Goal: Task Accomplishment & Management: Manage account settings

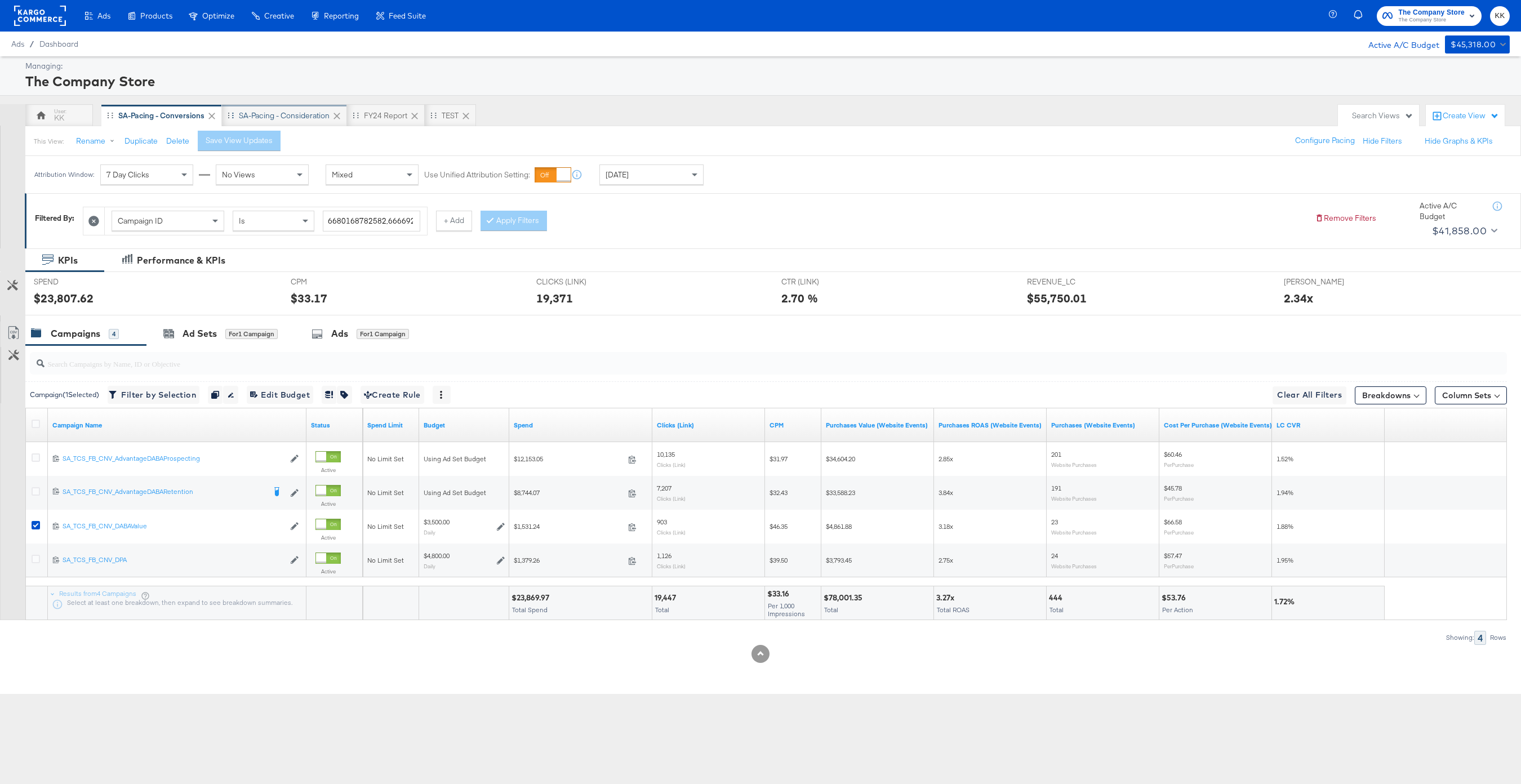
click at [302, 111] on div "SA-Pacing - Consideration" at bounding box center [284, 116] width 91 height 11
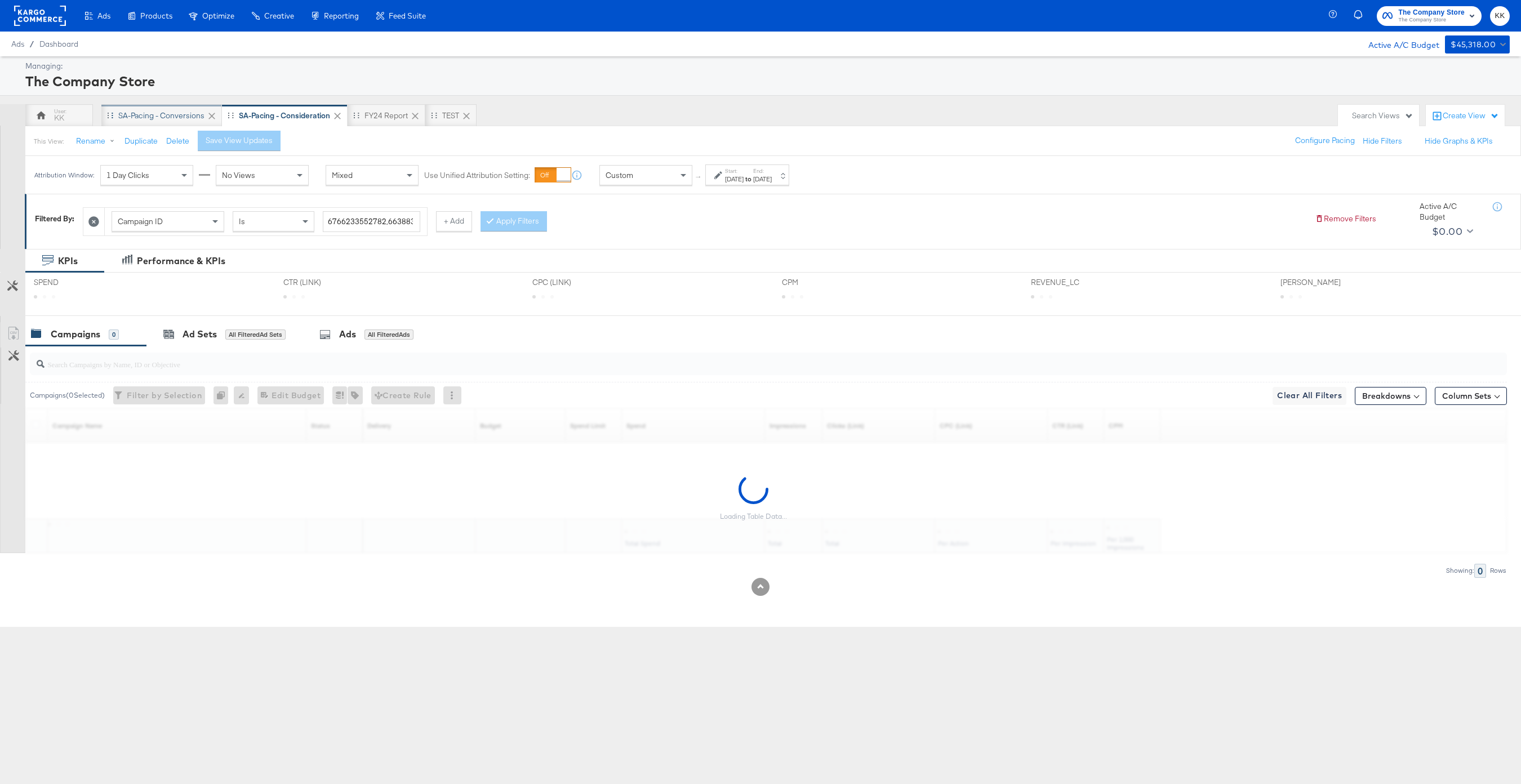
click at [162, 109] on div "SA-Pacing - Conversions" at bounding box center [162, 116] width 121 height 23
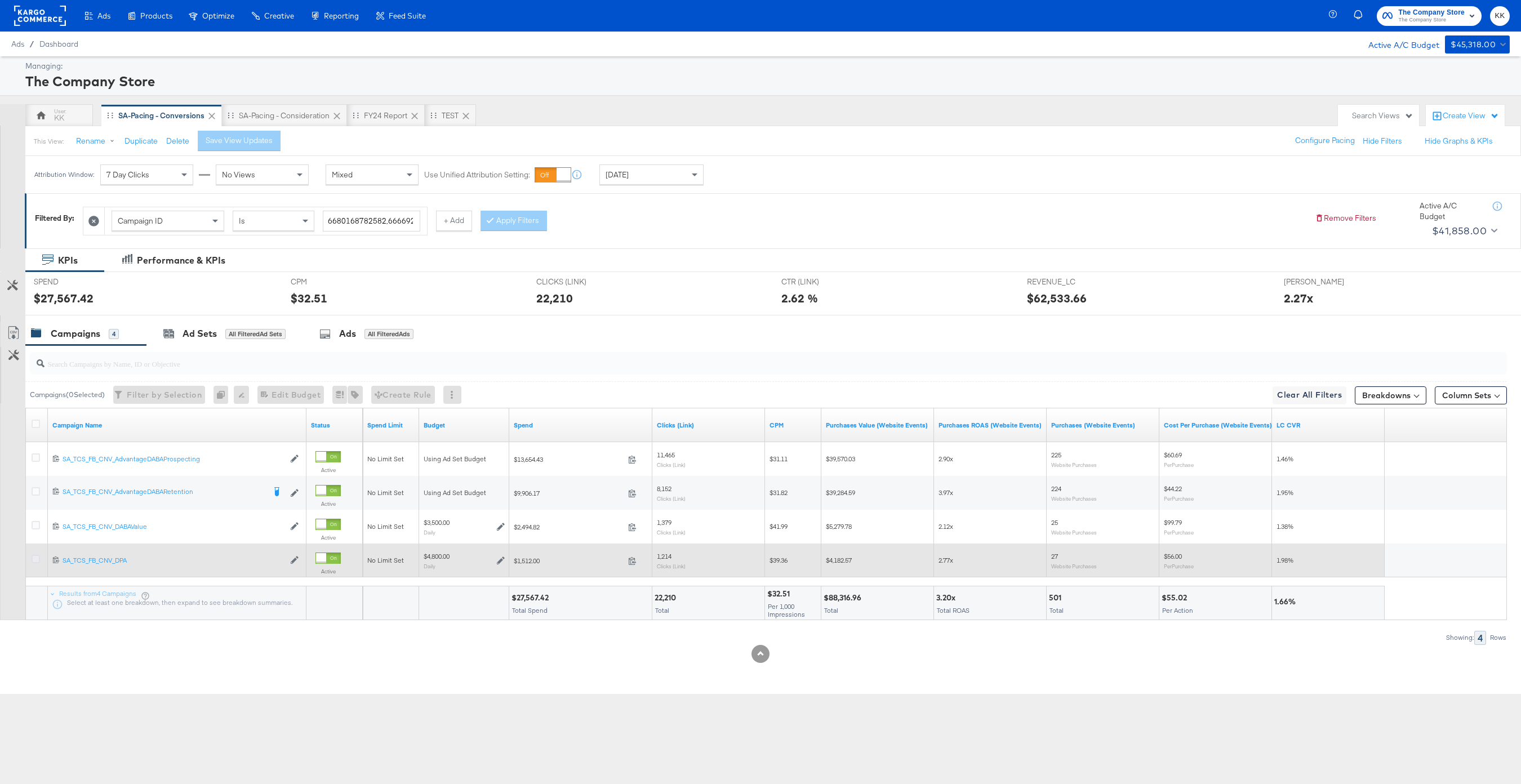
click at [33, 558] on icon at bounding box center [36, 559] width 8 height 8
click at [0, 0] on input "checkbox" at bounding box center [0, 0] width 0 height 0
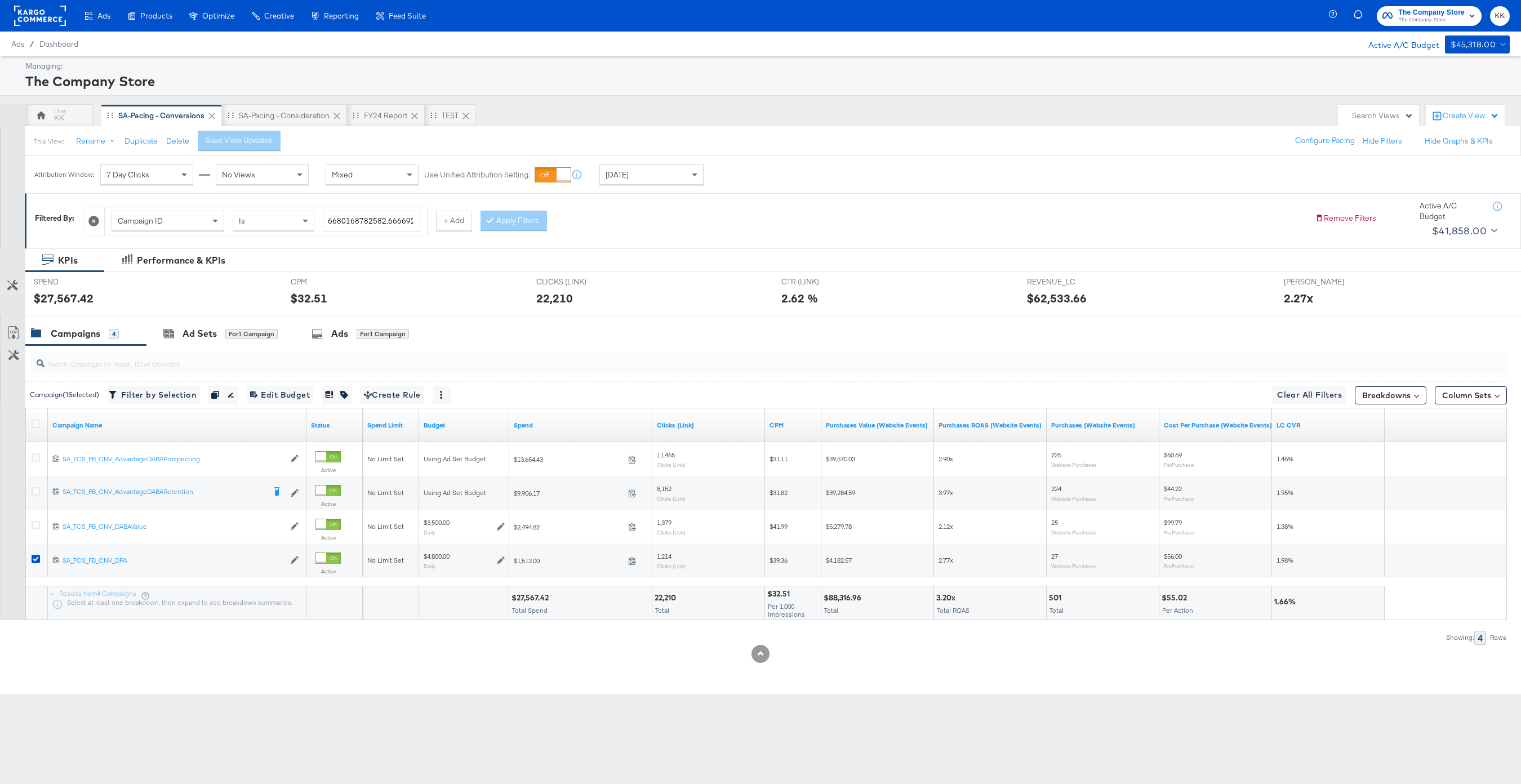
click at [196, 315] on div "SPEND SPEND $27,567.42 CPM CPM $32.51 CLICKS (LINK) CLICKS (LINK) 22,210 CTR (L…" at bounding box center [773, 294] width 1495 height 44
click at [196, 321] on div "KPIs Performance & KPIs Customize KPIs SPEND SPEND $27,567.42 CPM CPM $32.51 CL…" at bounding box center [760, 471] width 1521 height 446
click at [196, 331] on div "Ad Sets" at bounding box center [200, 334] width 35 height 13
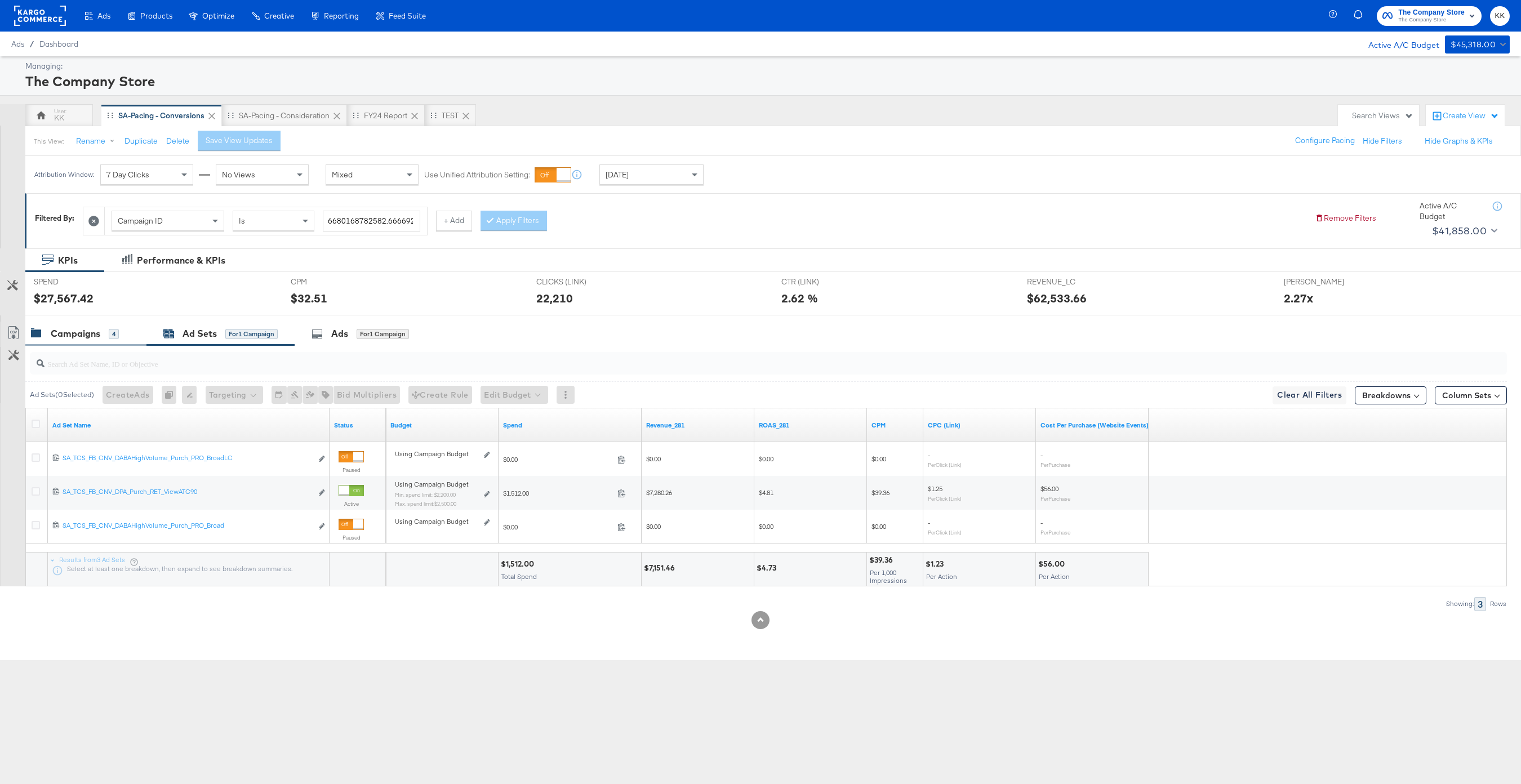
click at [94, 333] on div "Campaigns" at bounding box center [75, 334] width 50 height 13
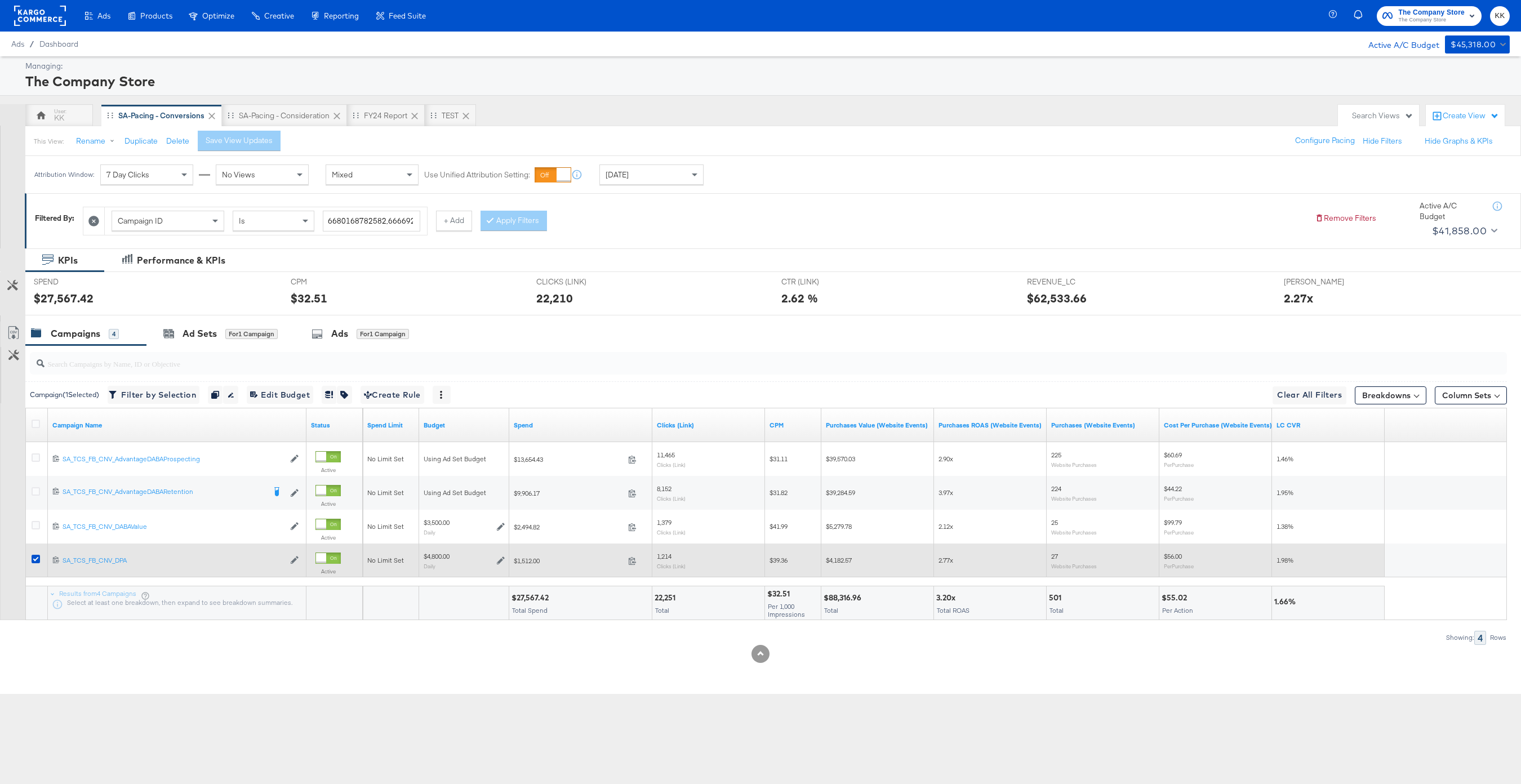
click at [28, 555] on div at bounding box center [37, 560] width 21 height 20
click at [32, 555] on icon at bounding box center [36, 559] width 8 height 8
click at [0, 0] on input "checkbox" at bounding box center [0, 0] width 0 height 0
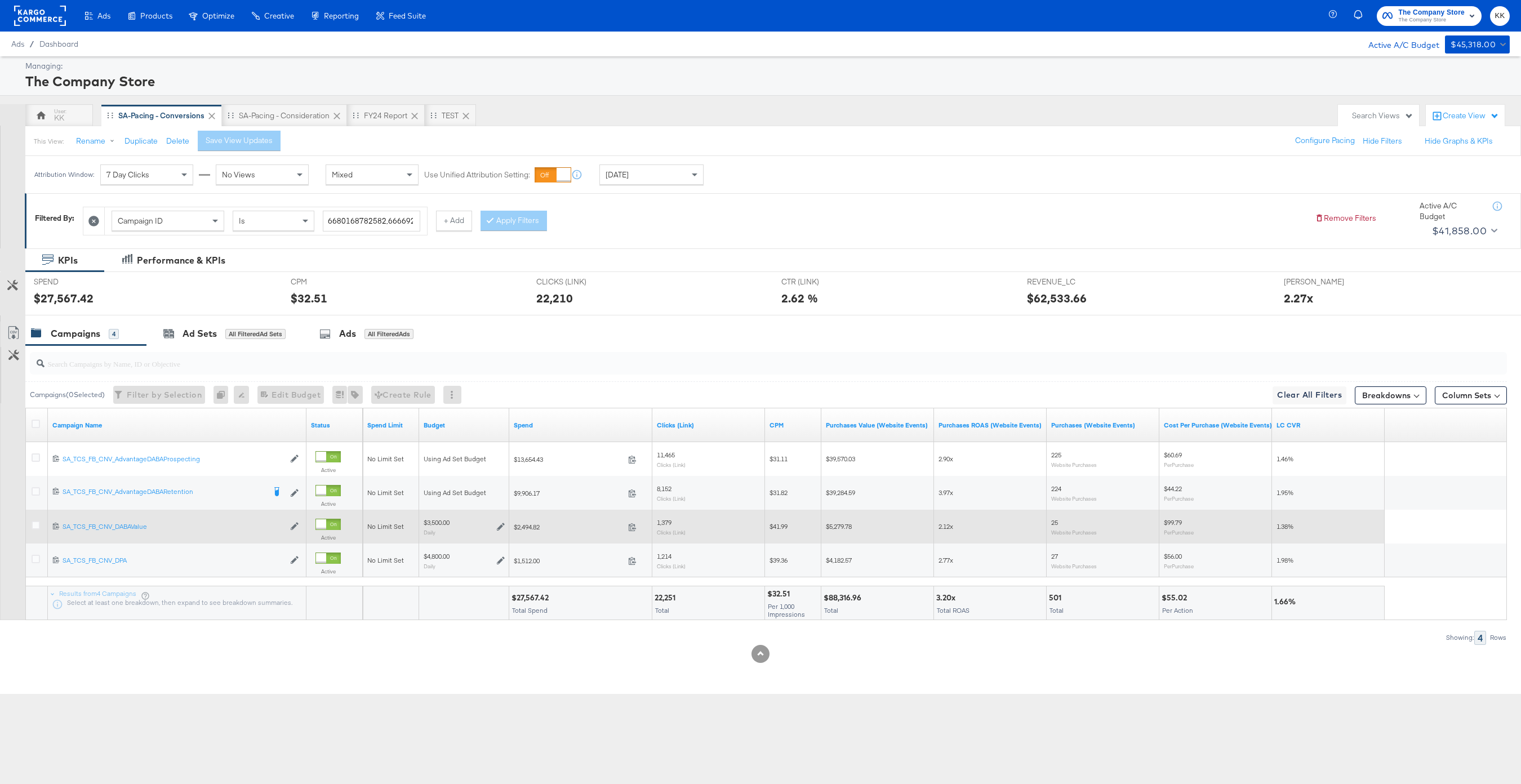
click at [33, 520] on div at bounding box center [37, 527] width 21 height 20
click at [33, 523] on icon at bounding box center [36, 525] width 8 height 8
click at [0, 0] on input "checkbox" at bounding box center [0, 0] width 0 height 0
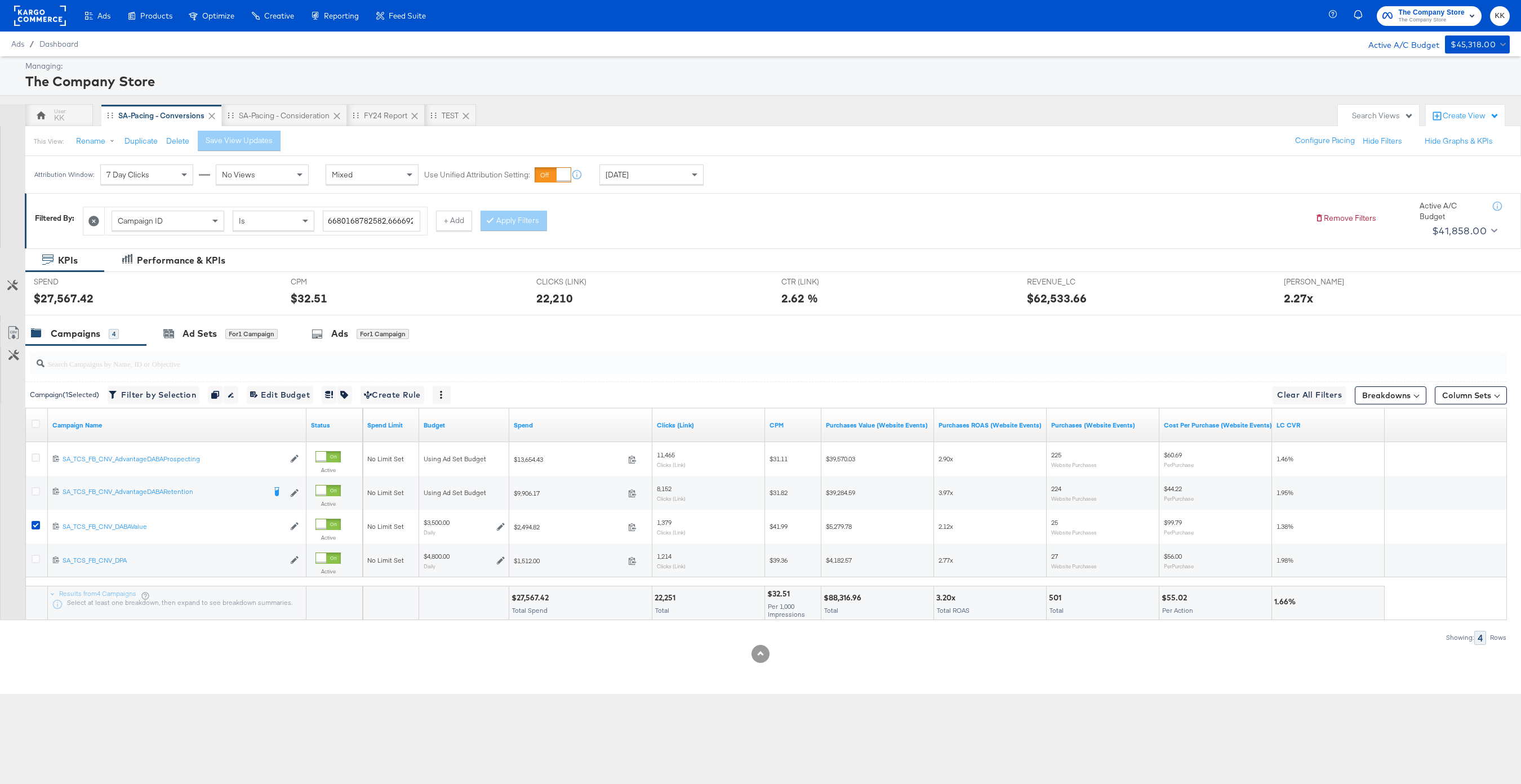
click at [198, 358] on input "search" at bounding box center [706, 359] width 1323 height 22
click at [202, 335] on div "Ad Sets" at bounding box center [200, 334] width 35 height 13
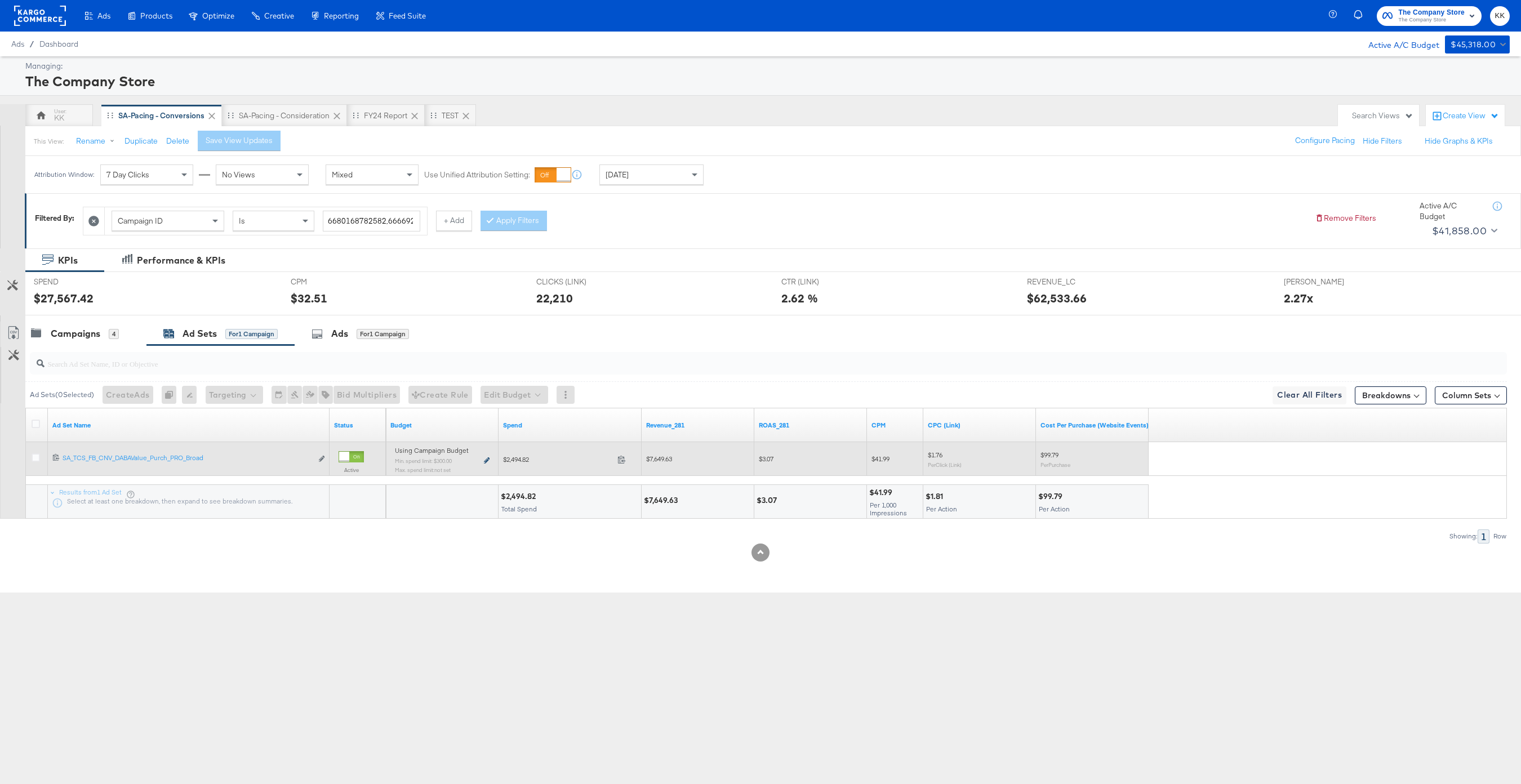
click at [485, 461] on icon at bounding box center [486, 461] width 5 height 6
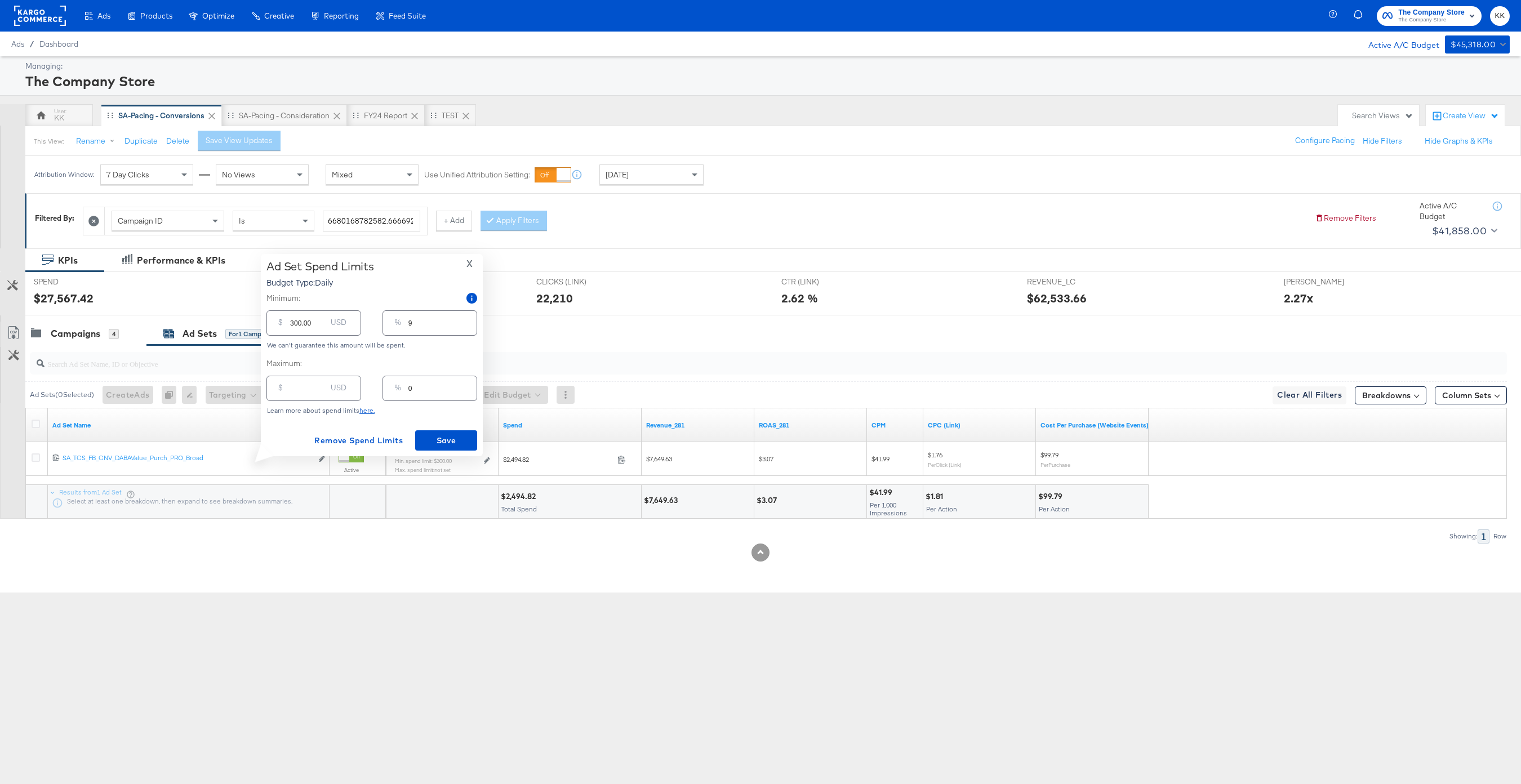
click at [311, 390] on input "number" at bounding box center [308, 384] width 36 height 24
type input "33"
type input "1"
type input "330"
type input "9"
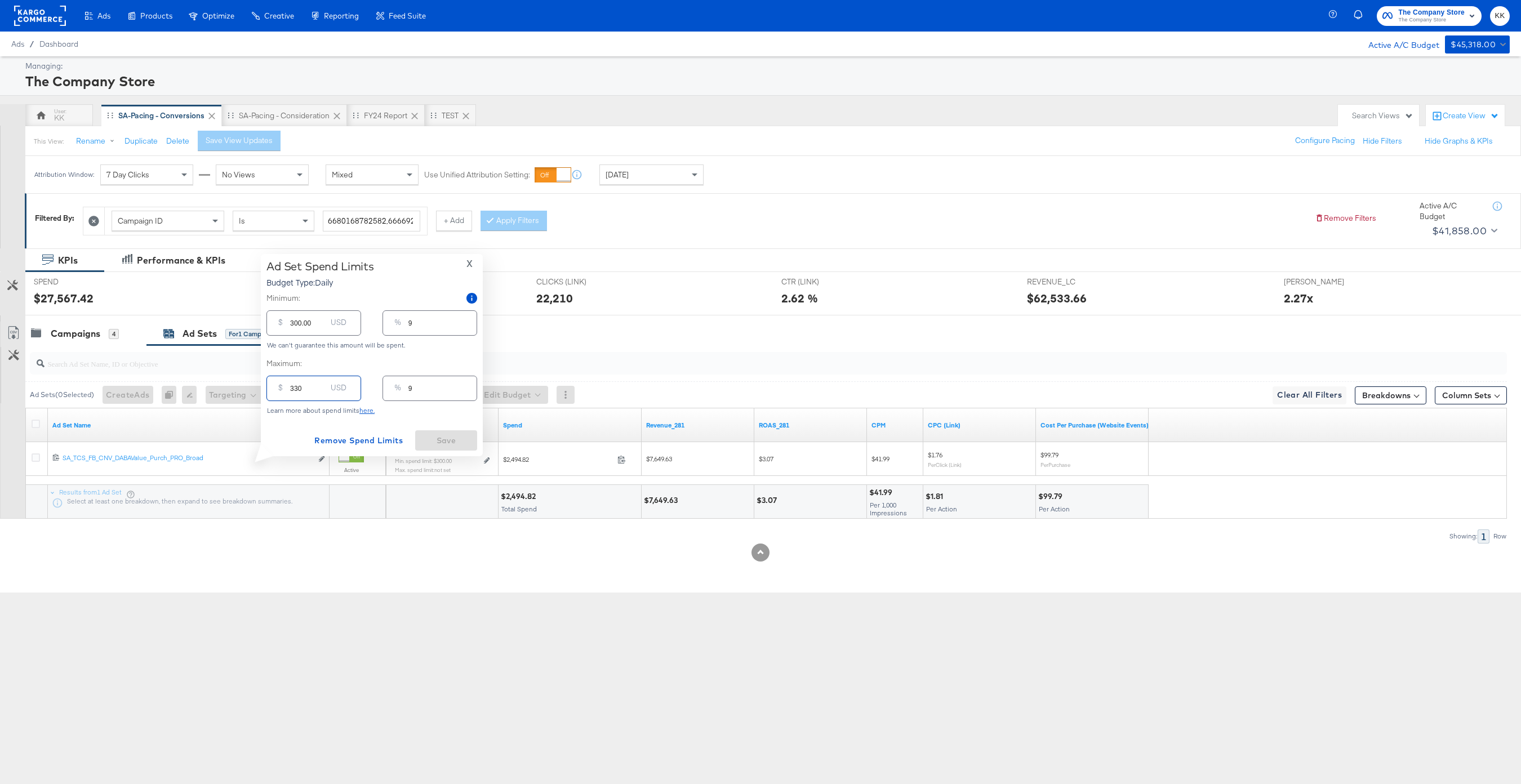
type input "3300"
type input "94"
type input "3300.00"
click at [446, 442] on span "Save" at bounding box center [446, 441] width 53 height 14
click at [664, 588] on div "Ads Ads Dashboard Main dashboard for Media Buying. New Campaign Create a new ca…" at bounding box center [760, 392] width 1521 height 784
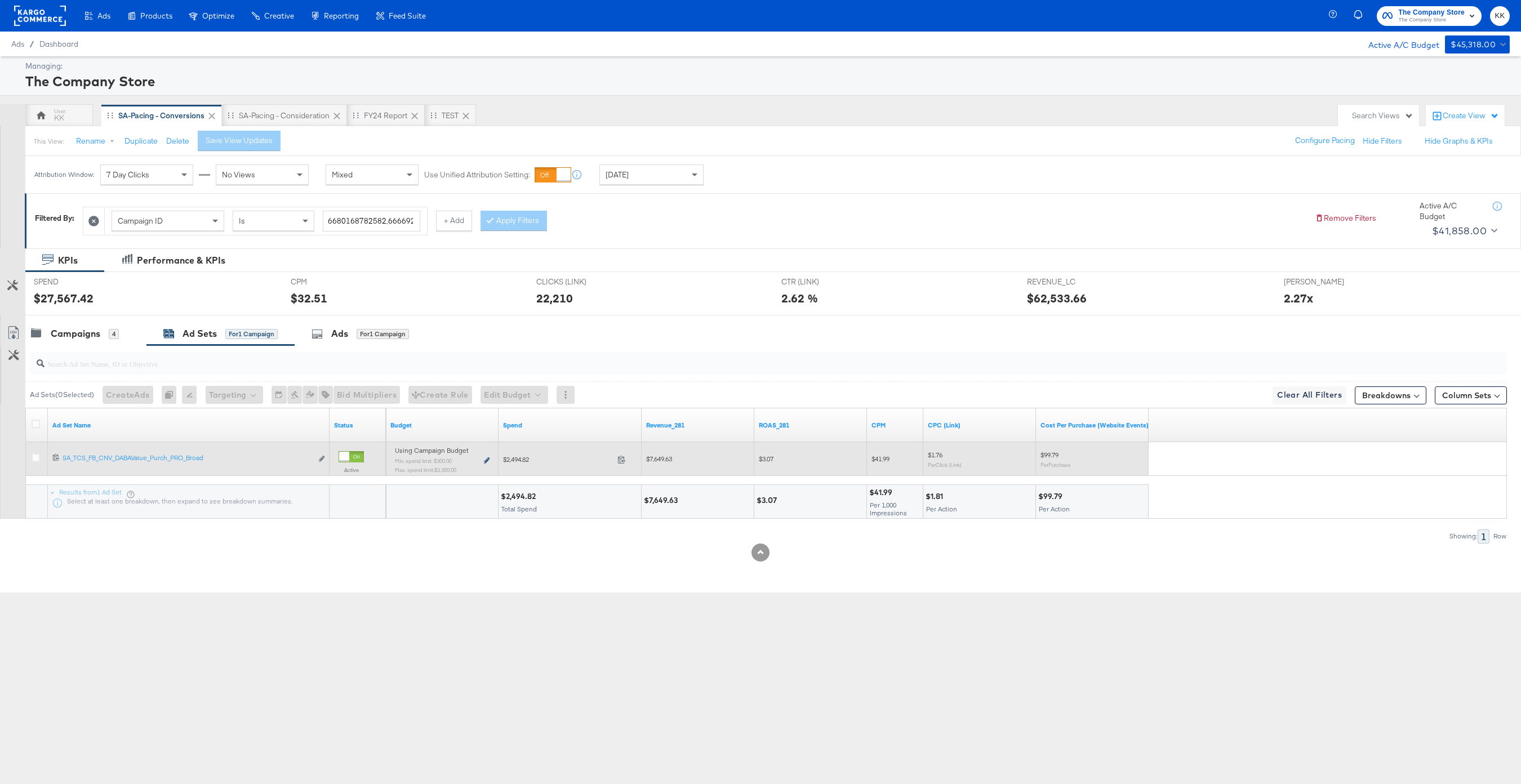
click at [486, 460] on icon at bounding box center [486, 461] width 5 height 6
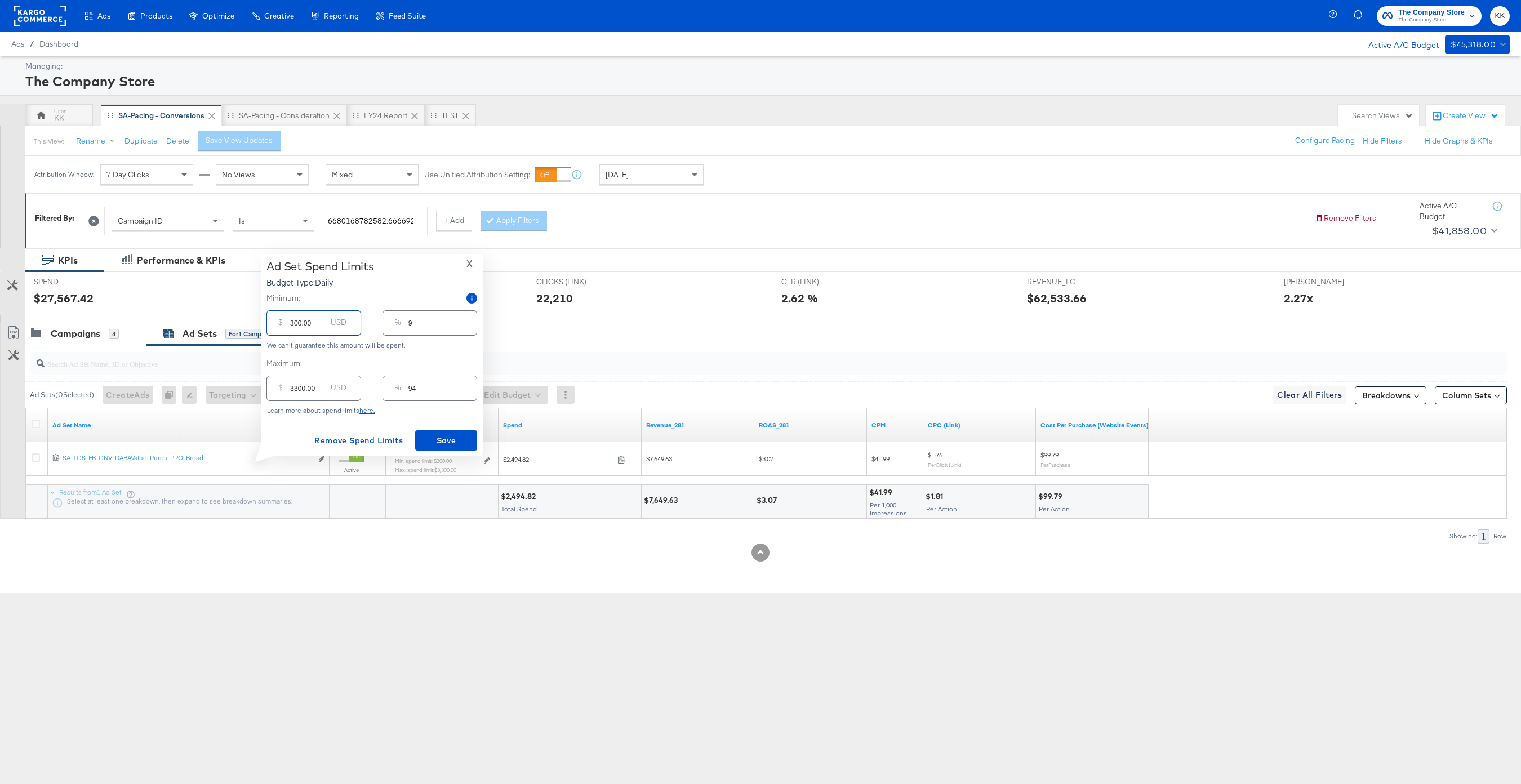
click at [291, 322] on input "300.00" at bounding box center [308, 319] width 36 height 24
type input "00.00"
type input "0"
type input "800.00"
type input "23"
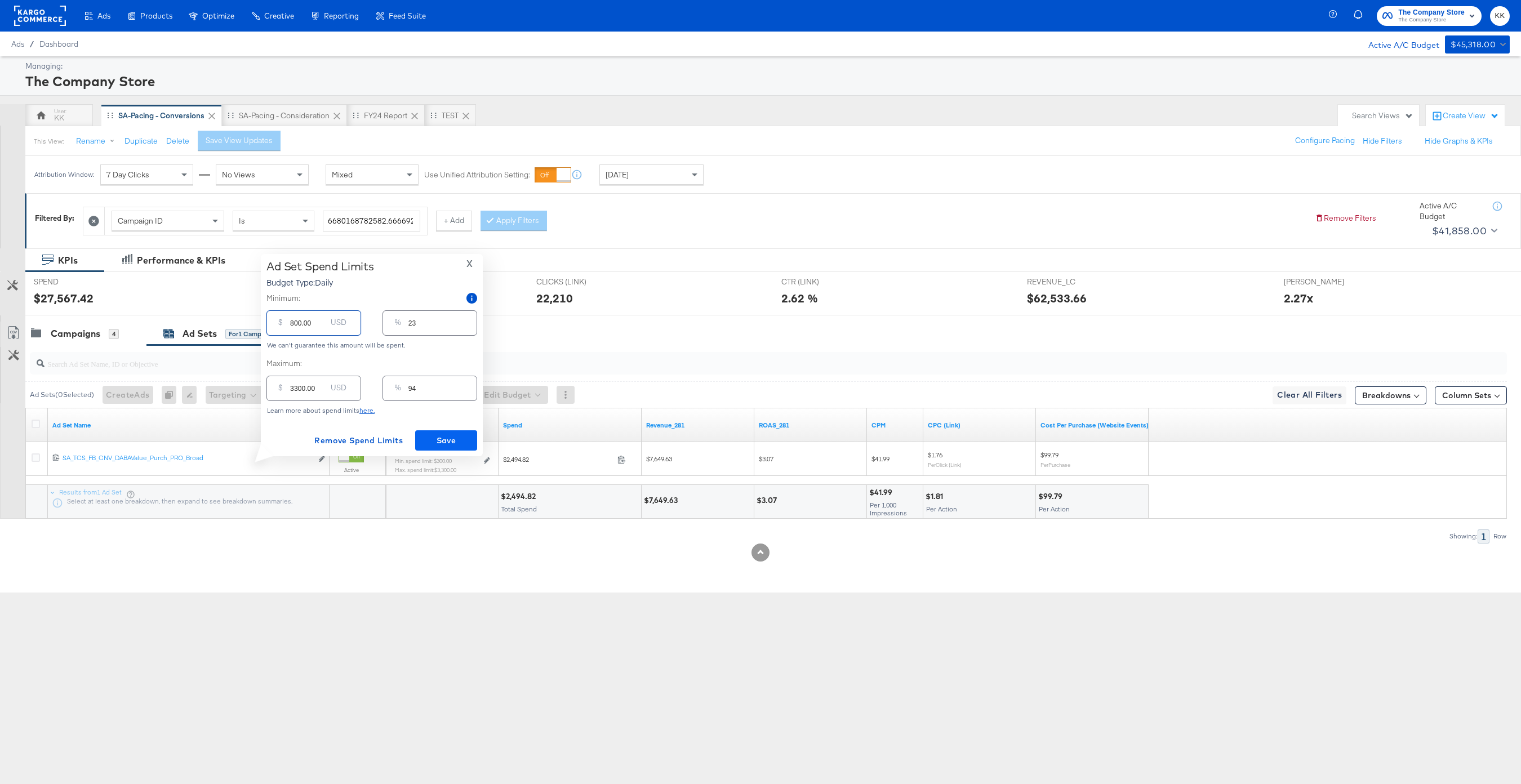
type input "800.00"
click at [436, 431] on button "Save" at bounding box center [446, 440] width 62 height 20
